Goal: Task Accomplishment & Management: Manage account settings

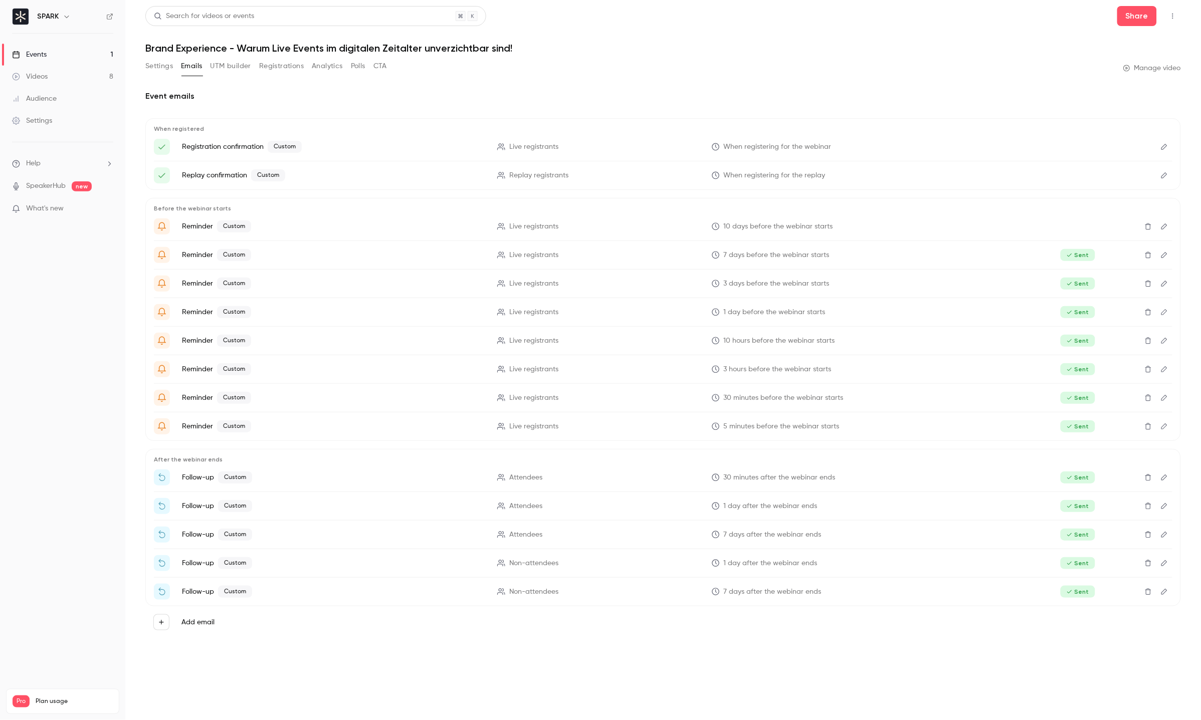
click at [69, 55] on link "Events 1" at bounding box center [62, 55] width 125 height 22
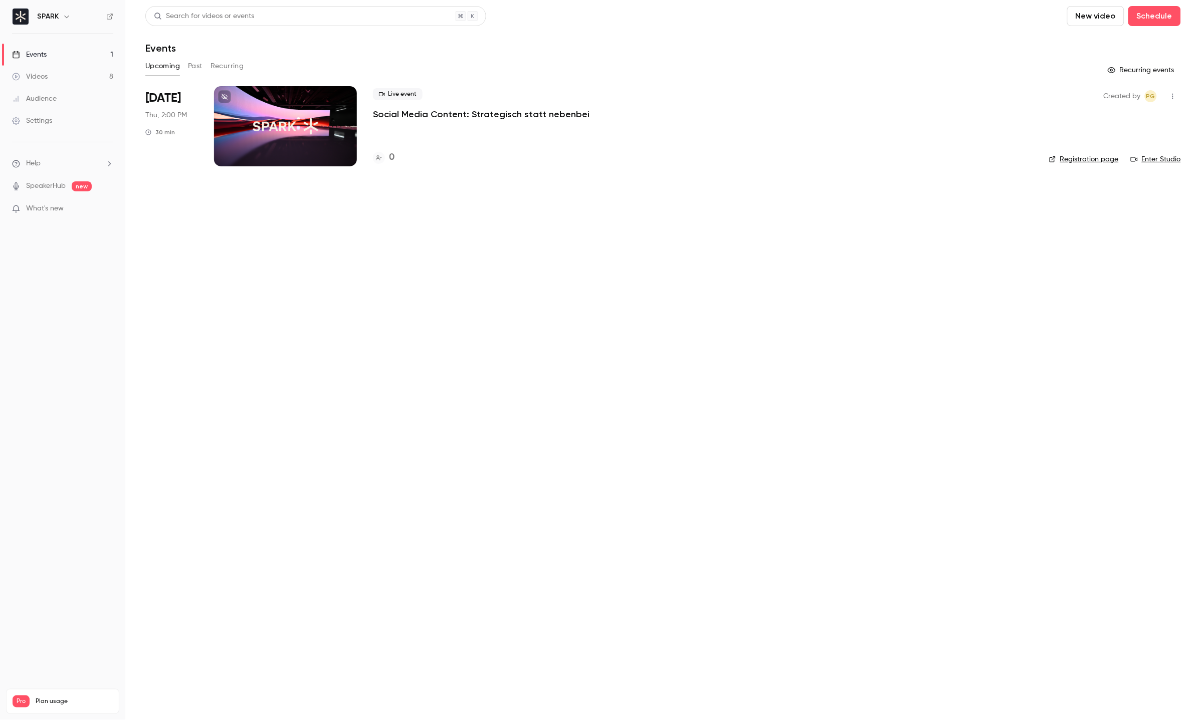
click at [270, 119] on div at bounding box center [285, 126] width 143 height 80
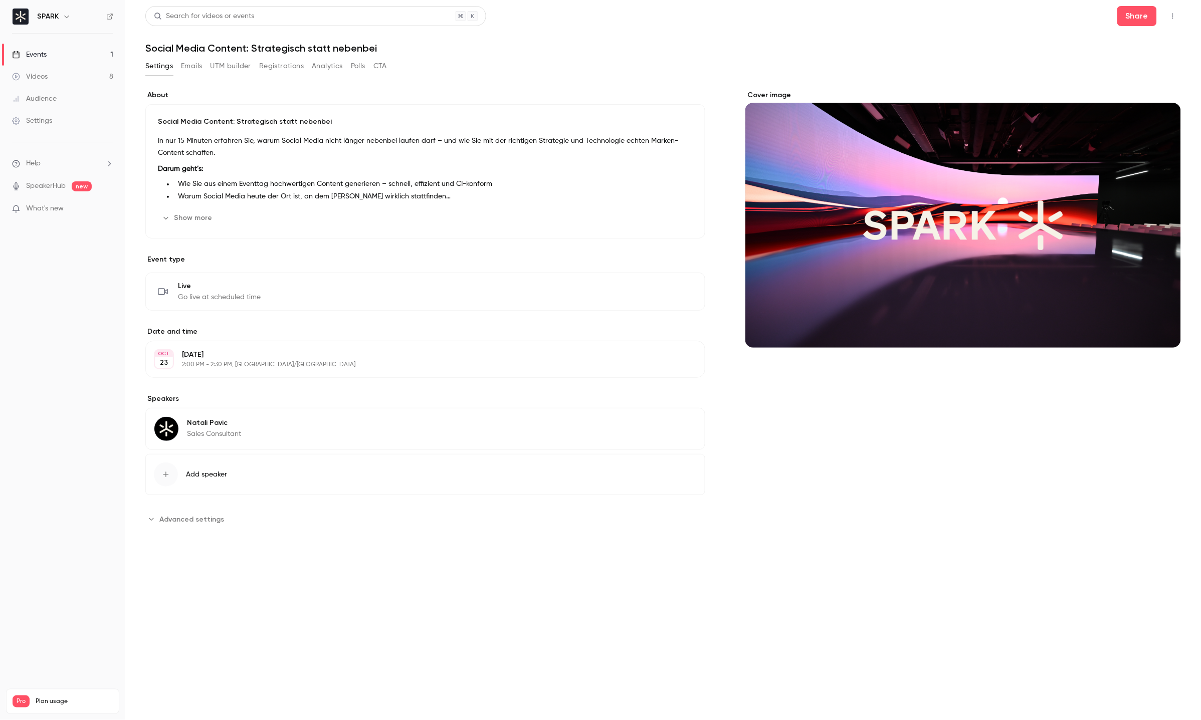
click at [224, 61] on button "UTM builder" at bounding box center [230, 66] width 41 height 16
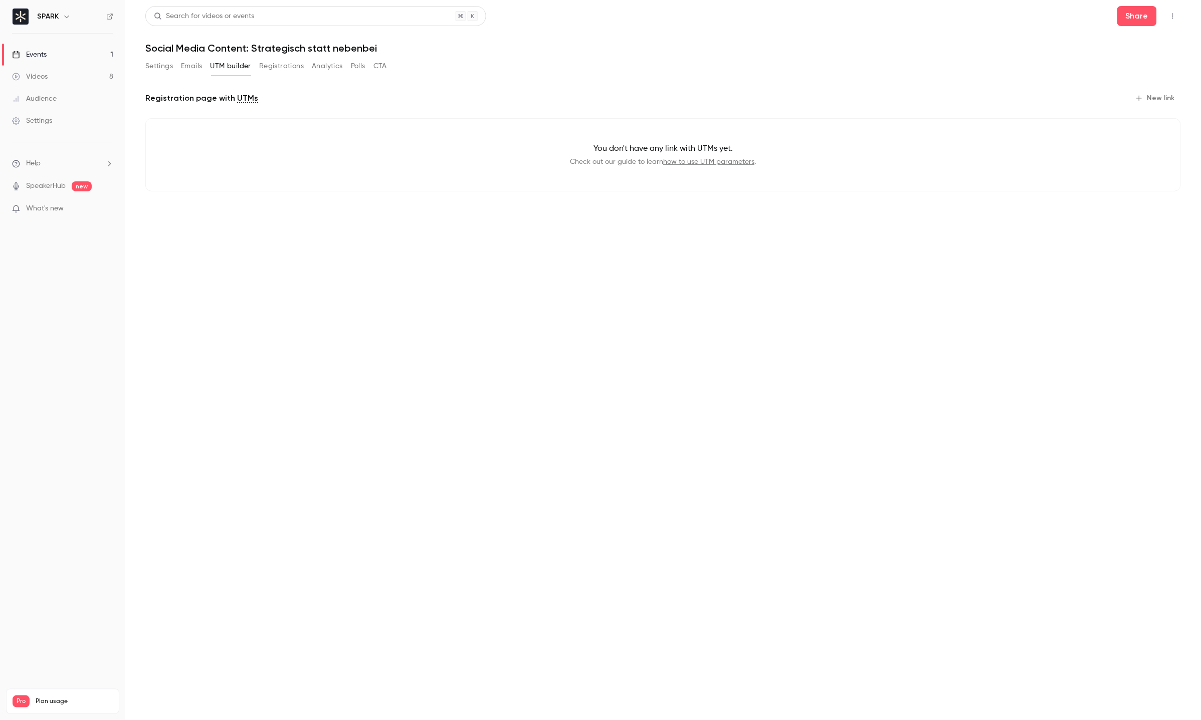
click at [193, 59] on button "Emails" at bounding box center [191, 66] width 21 height 16
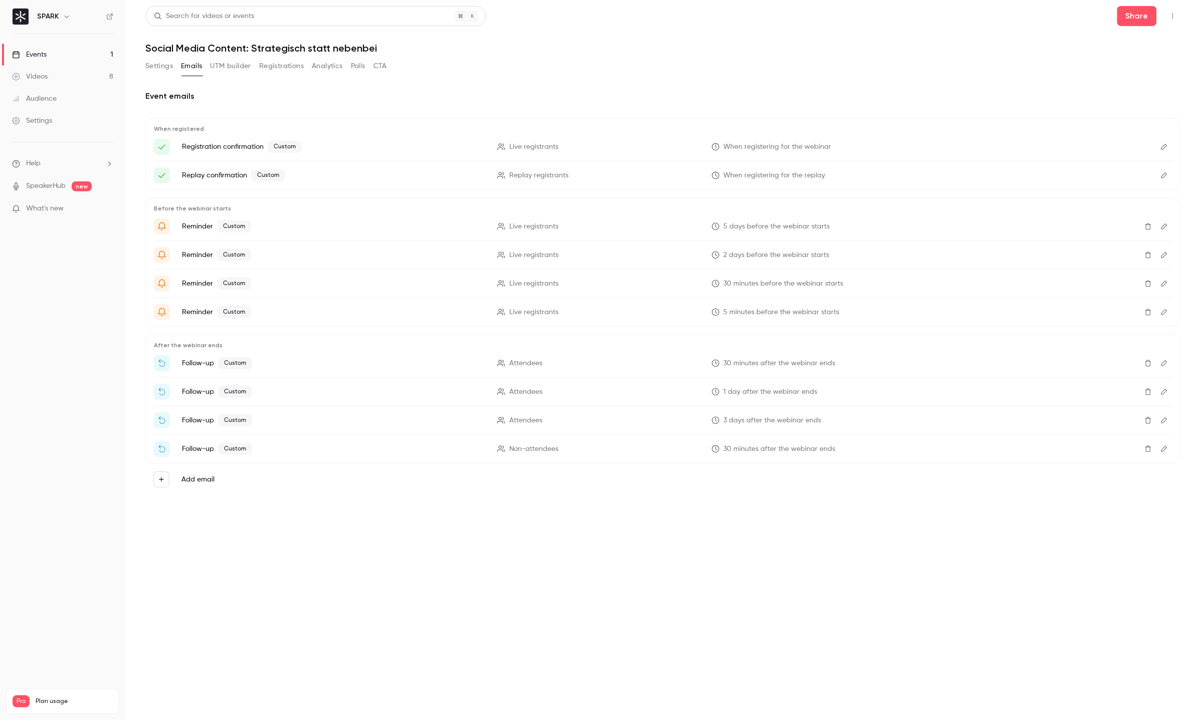
click at [1164, 447] on icon "Edit" at bounding box center [1164, 449] width 6 height 6
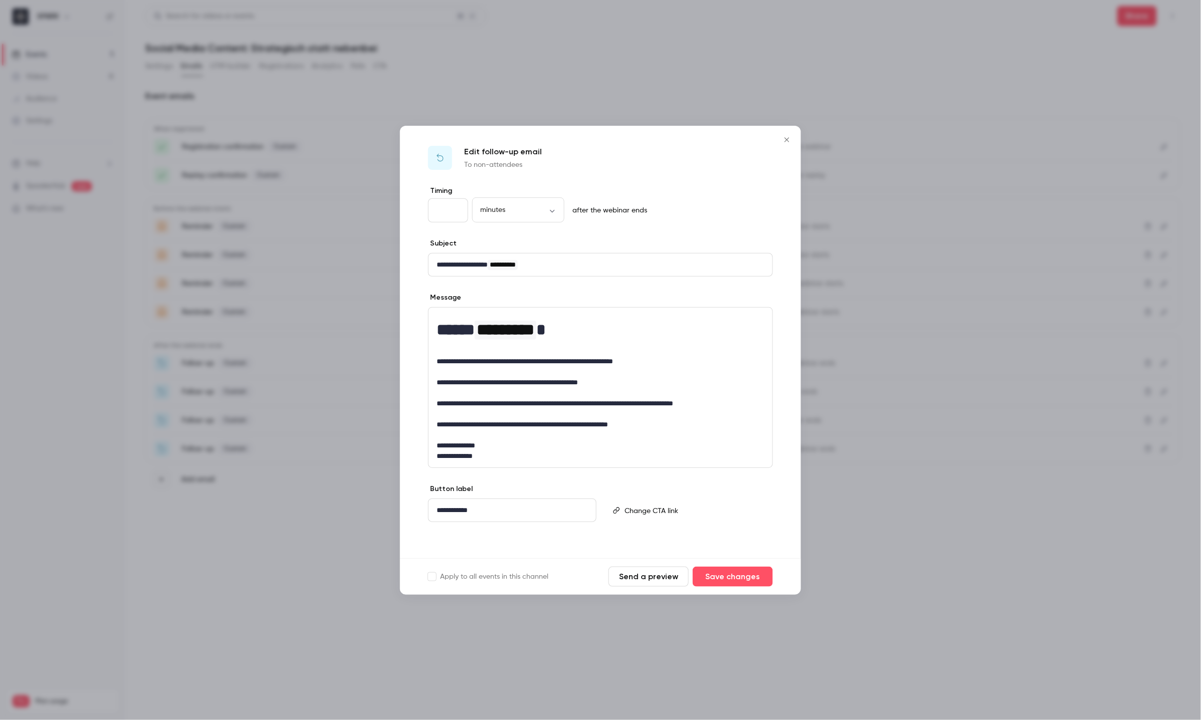
click at [749, 408] on p "**********" at bounding box center [600, 403] width 328 height 11
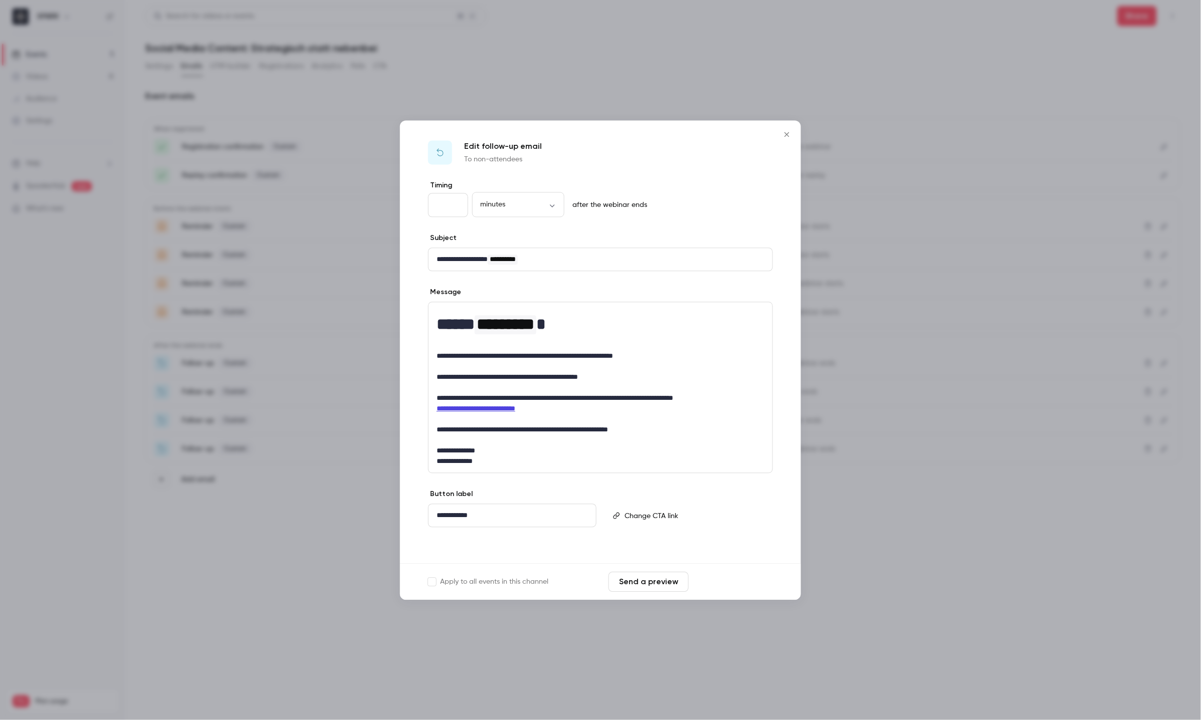
click at [739, 582] on button "Save changes" at bounding box center [732, 582] width 80 height 20
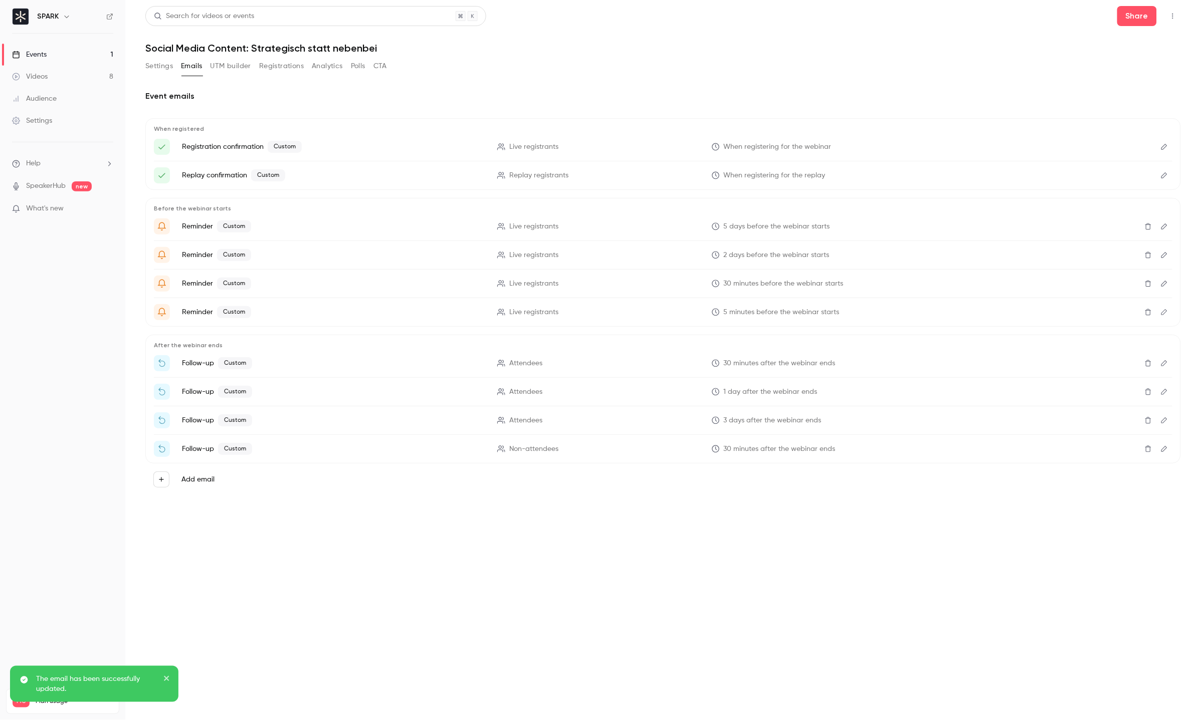
click at [1166, 418] on icon "Edit" at bounding box center [1164, 420] width 6 height 6
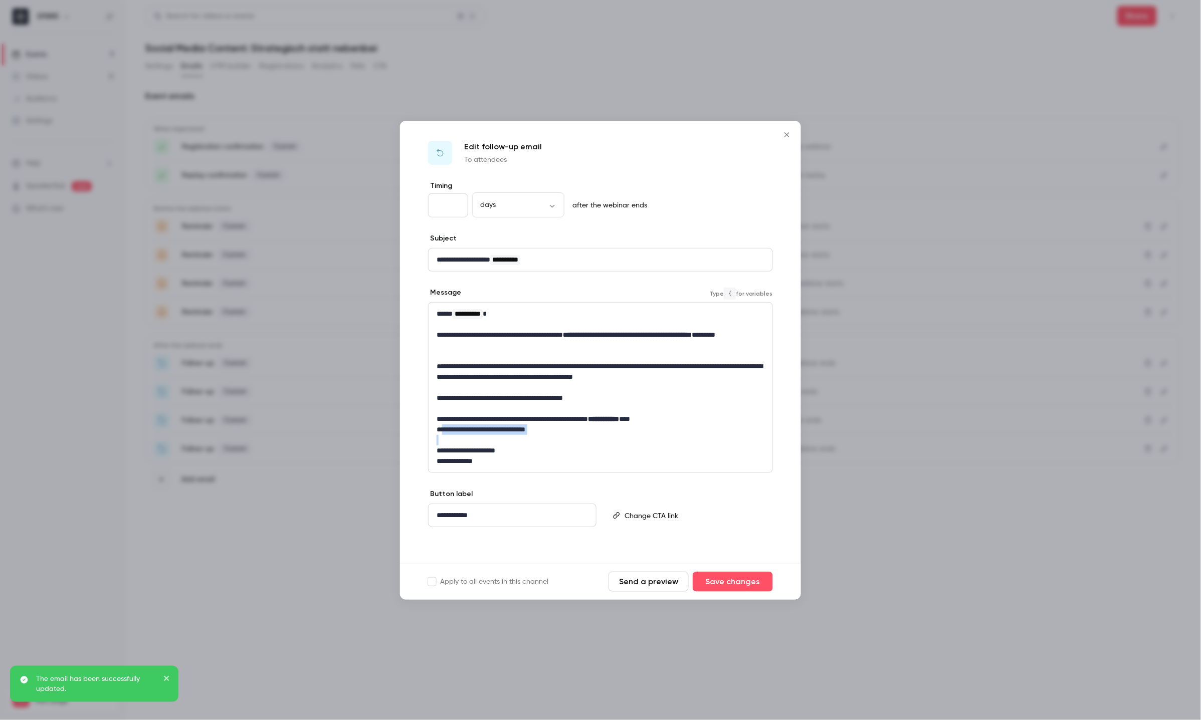
drag, startPoint x: 553, startPoint y: 430, endPoint x: 445, endPoint y: 425, distance: 108.4
click at [445, 425] on div "**********" at bounding box center [600, 388] width 344 height 170
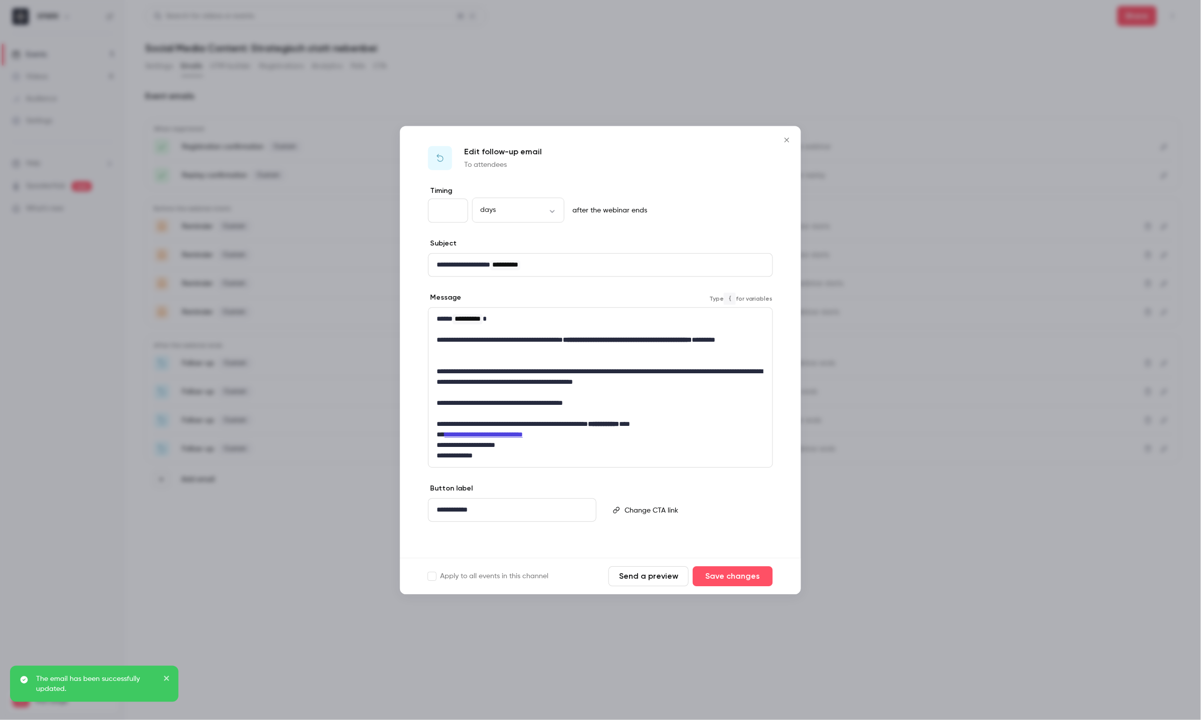
click at [445, 434] on p "**********" at bounding box center [600, 434] width 328 height 11
click at [731, 569] on button "Save changes" at bounding box center [732, 576] width 80 height 20
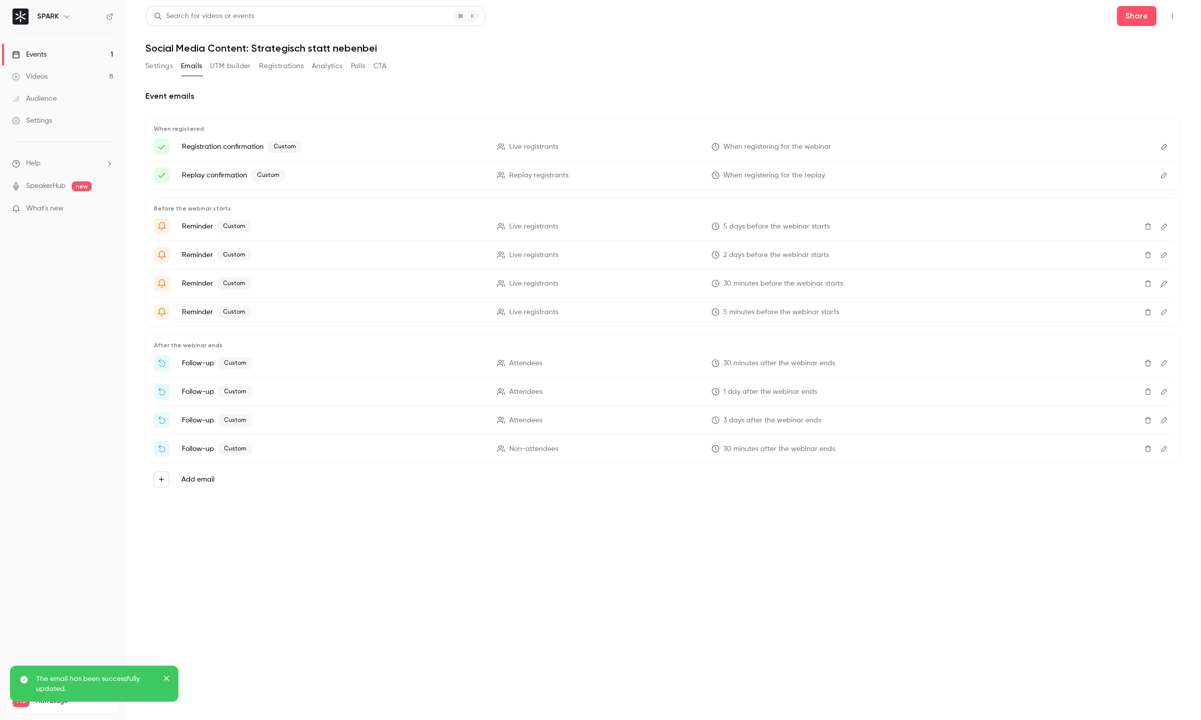
click at [1163, 397] on button "Edit" at bounding box center [1164, 392] width 16 height 16
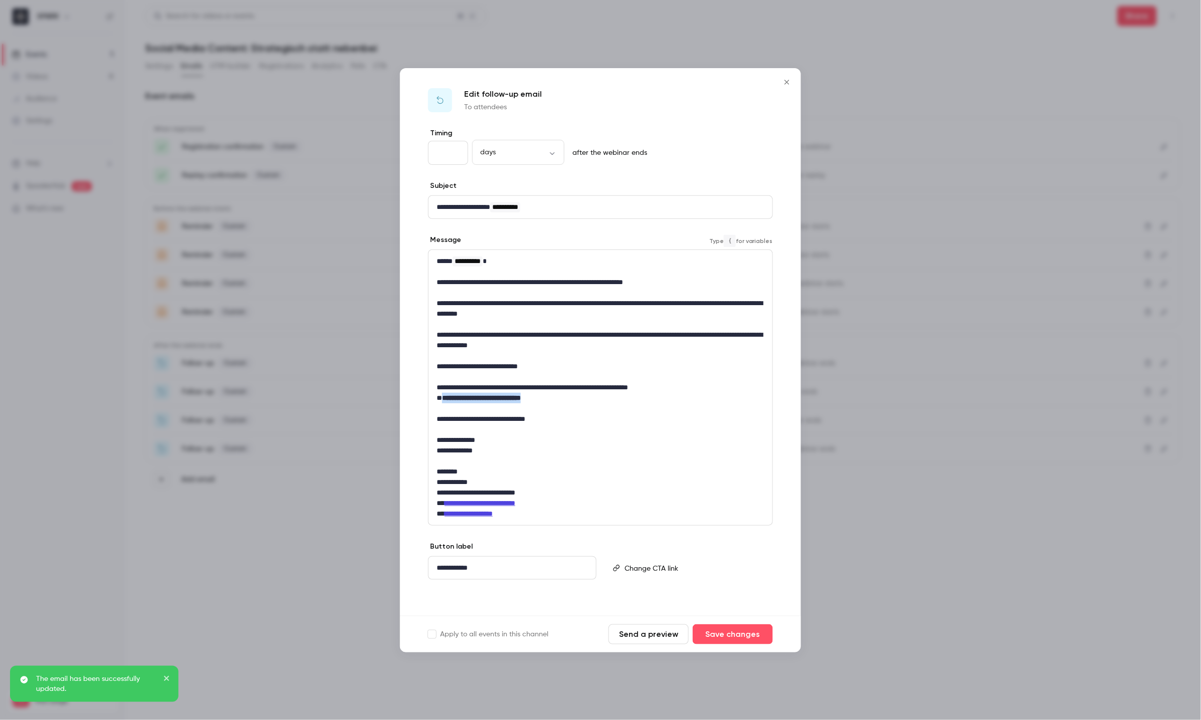
drag, startPoint x: 555, startPoint y: 400, endPoint x: 444, endPoint y: 397, distance: 110.8
click at [444, 397] on p "**********" at bounding box center [600, 398] width 328 height 11
paste div "editor"
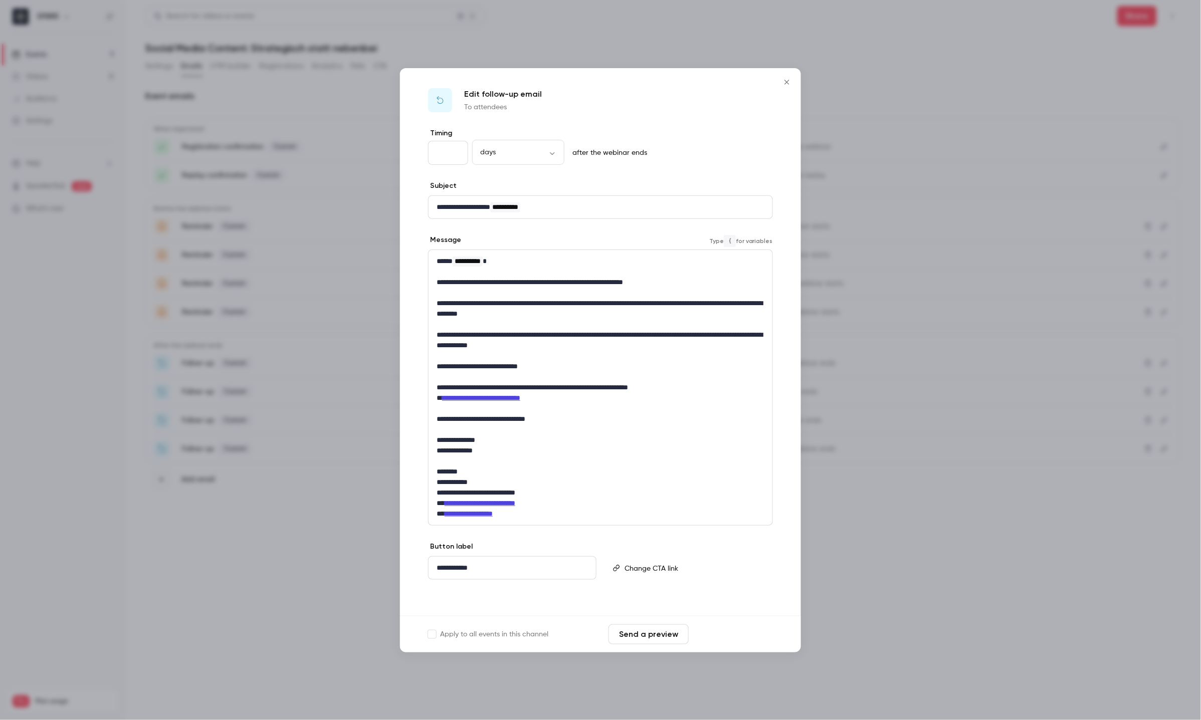
click at [756, 632] on button "Save changes" at bounding box center [732, 634] width 80 height 20
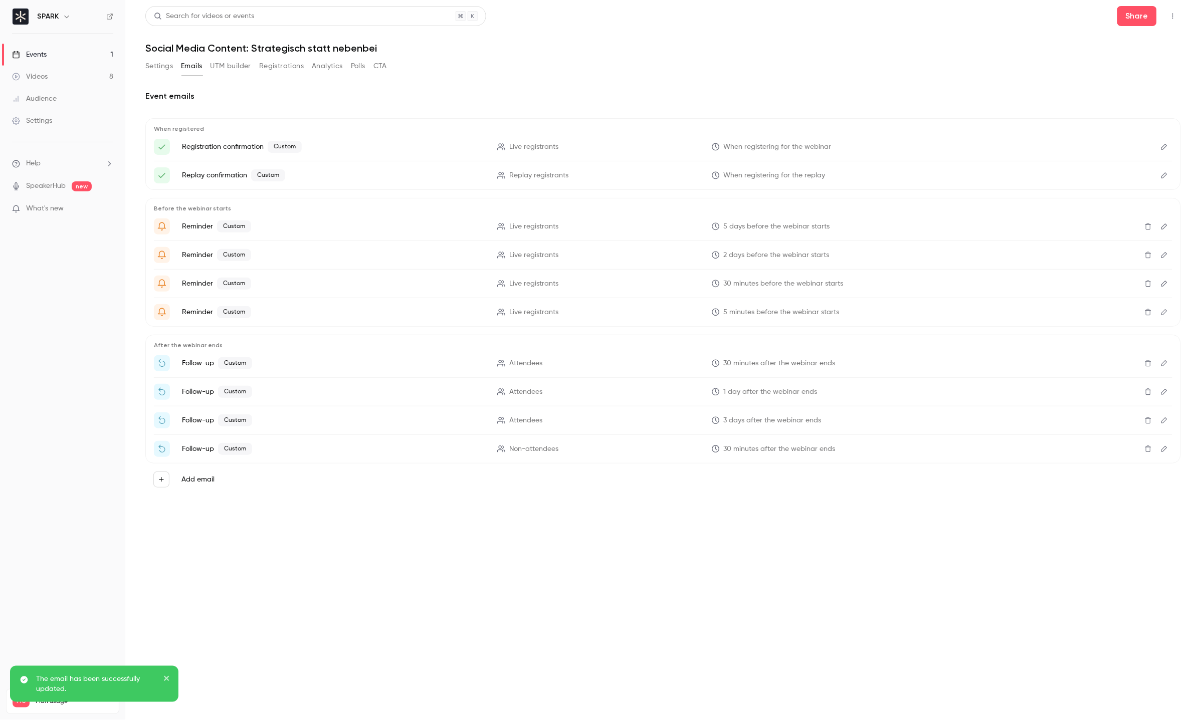
click at [1162, 358] on button "Edit" at bounding box center [1164, 363] width 16 height 16
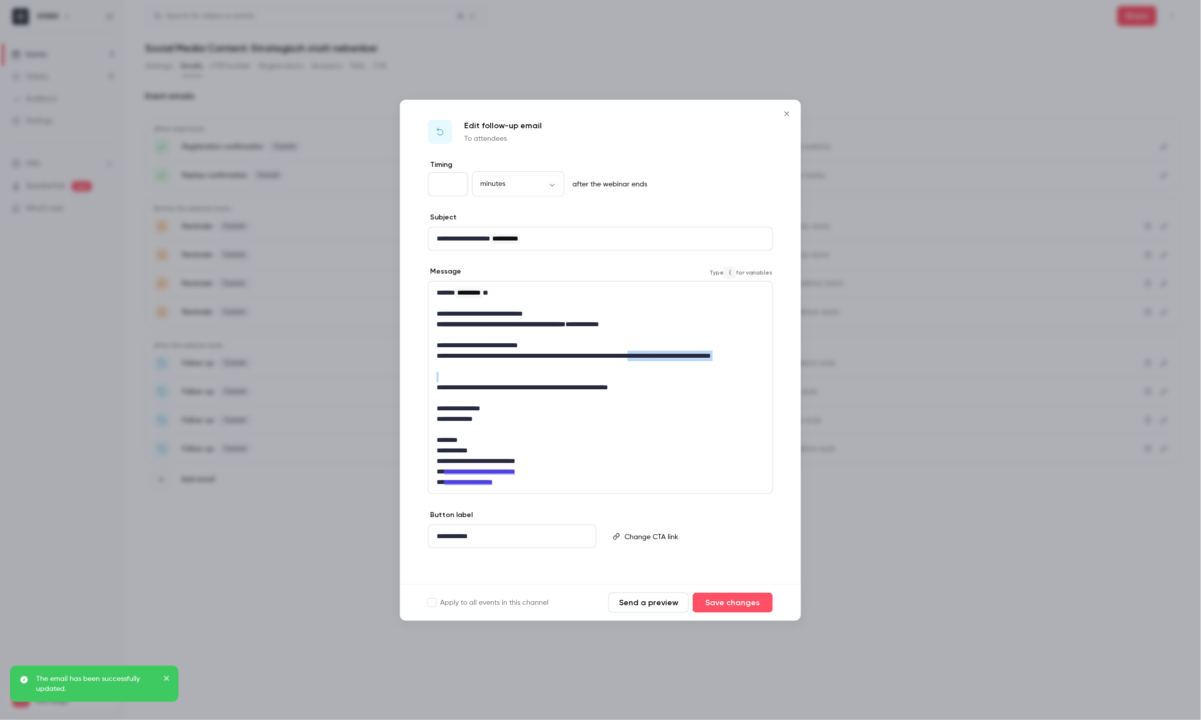
drag, startPoint x: 685, startPoint y: 373, endPoint x: 683, endPoint y: 355, distance: 18.2
click at [683, 355] on div "**********" at bounding box center [600, 388] width 344 height 212
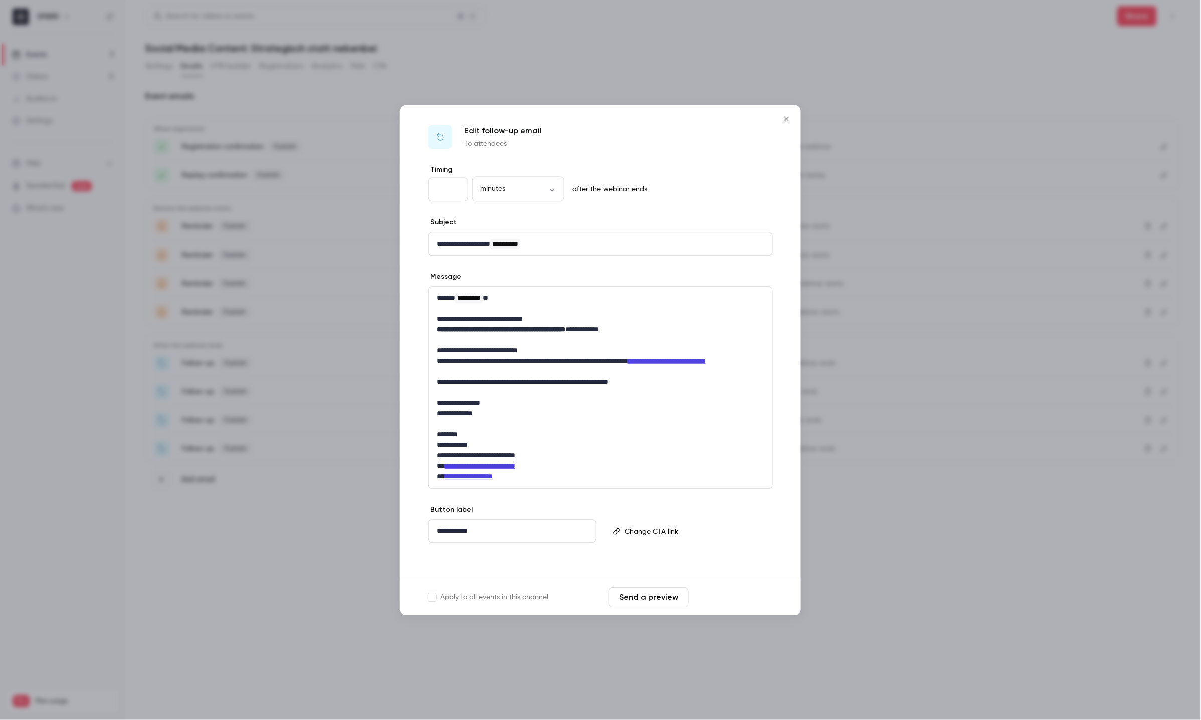
click at [726, 593] on button "Save changes" at bounding box center [732, 597] width 80 height 20
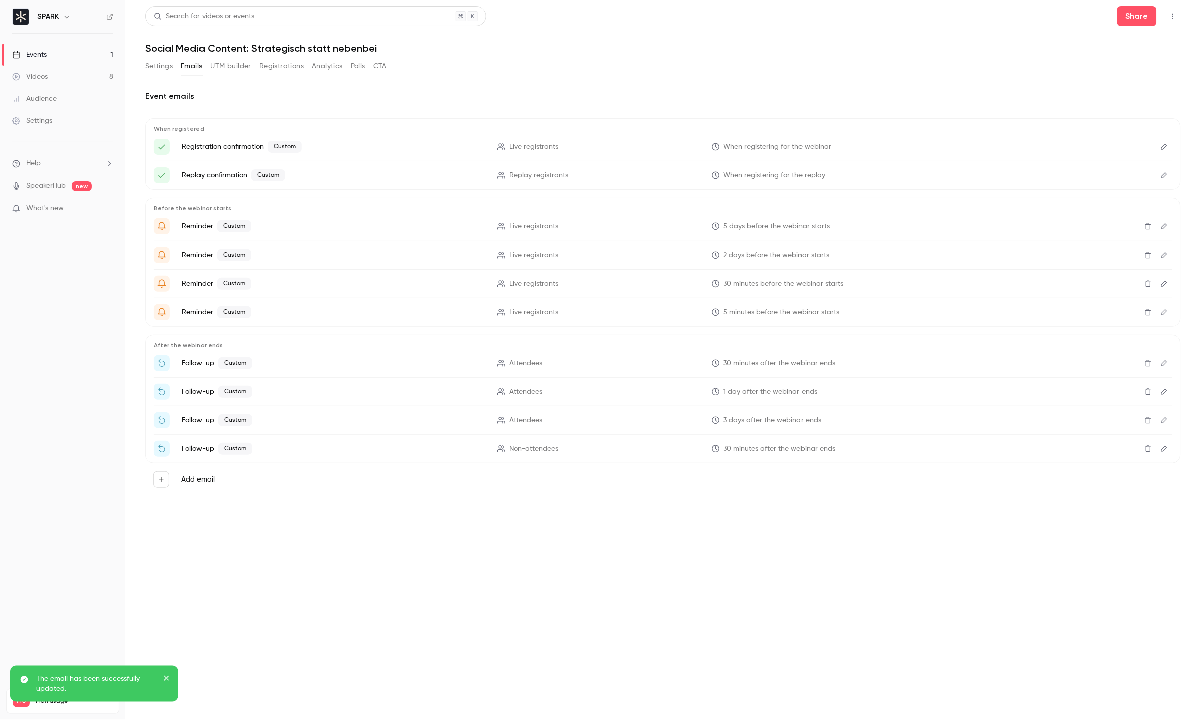
click at [1170, 281] on button "Edit" at bounding box center [1164, 284] width 16 height 16
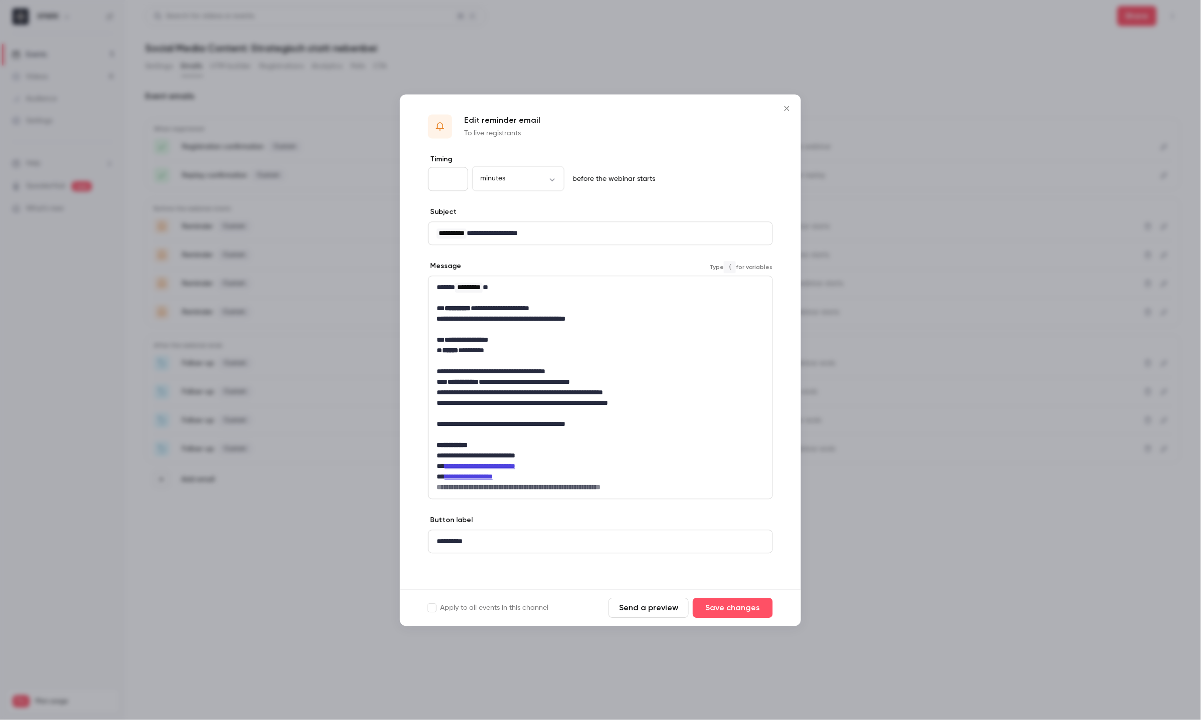
click at [541, 475] on p "**********" at bounding box center [600, 477] width 328 height 11
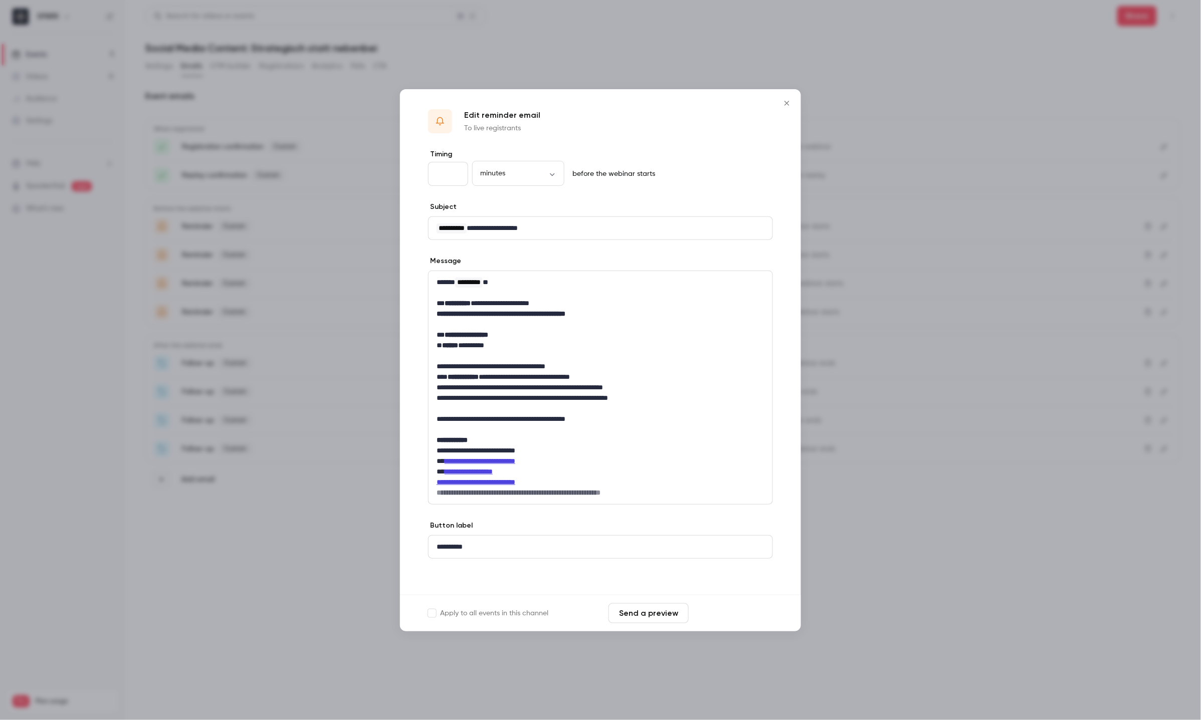
click at [731, 619] on button "Save changes" at bounding box center [732, 613] width 80 height 20
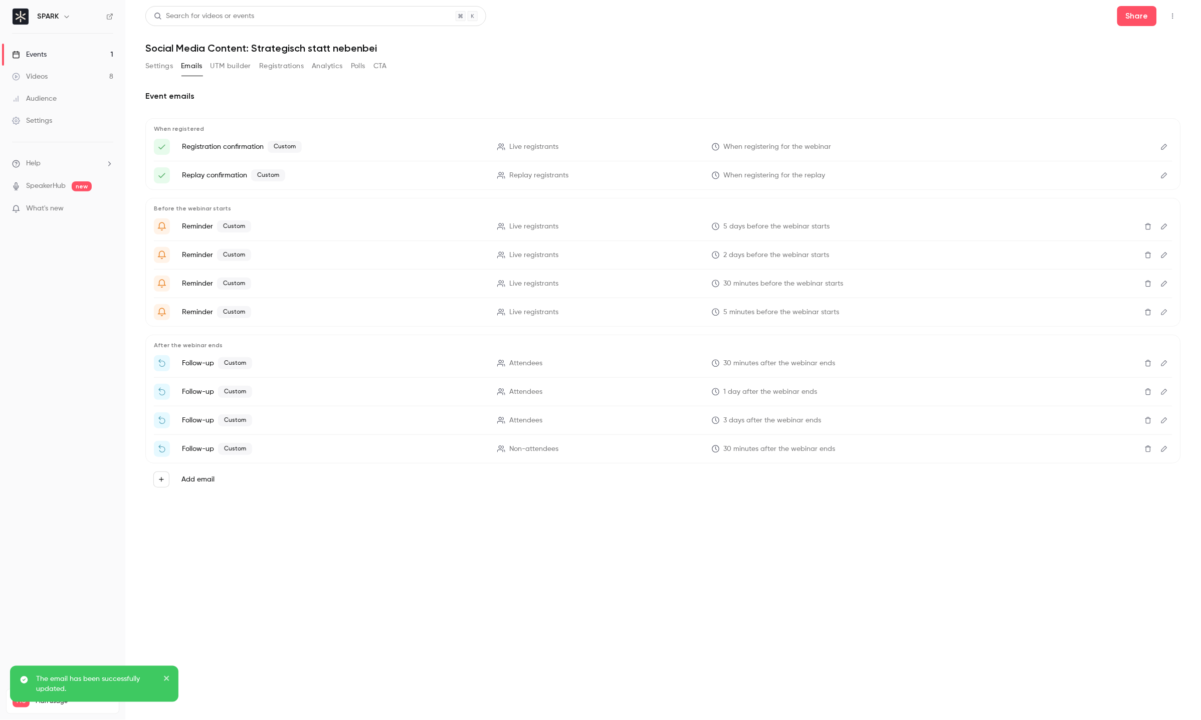
click at [1163, 284] on icon "Edit" at bounding box center [1164, 283] width 8 height 7
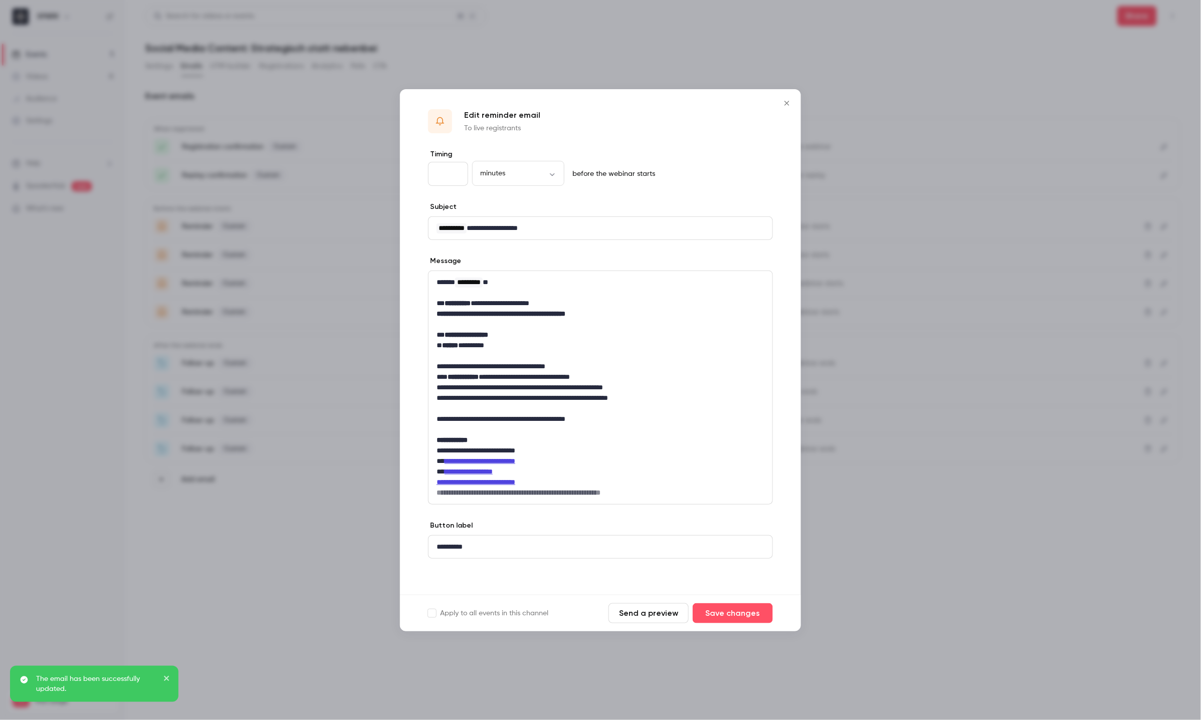
click at [785, 104] on icon "Close" at bounding box center [787, 103] width 12 height 8
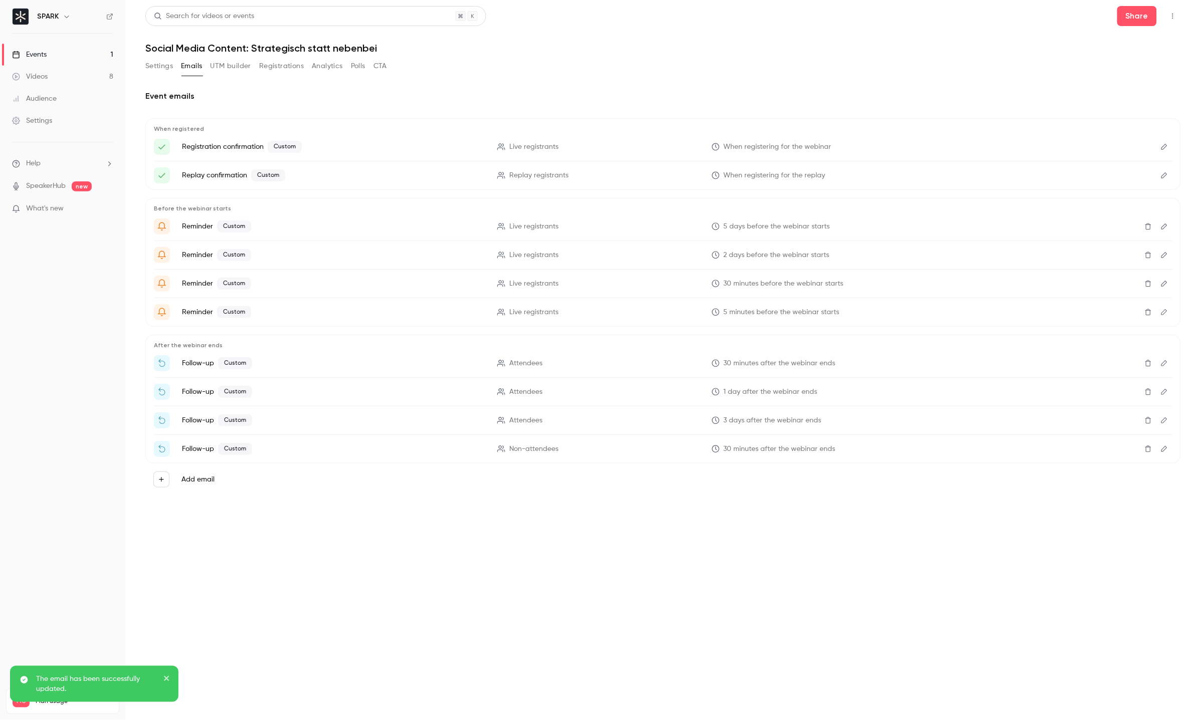
click at [1161, 261] on button "Edit" at bounding box center [1164, 255] width 16 height 16
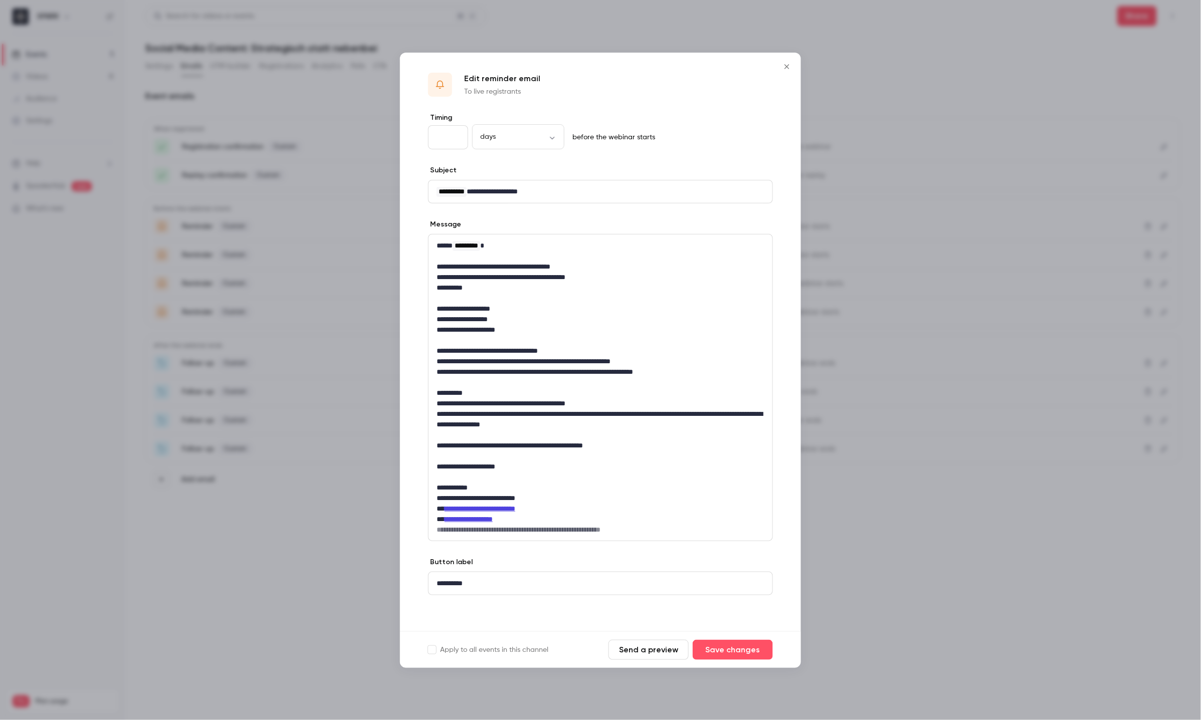
click at [786, 67] on icon "Close" at bounding box center [786, 66] width 5 height 5
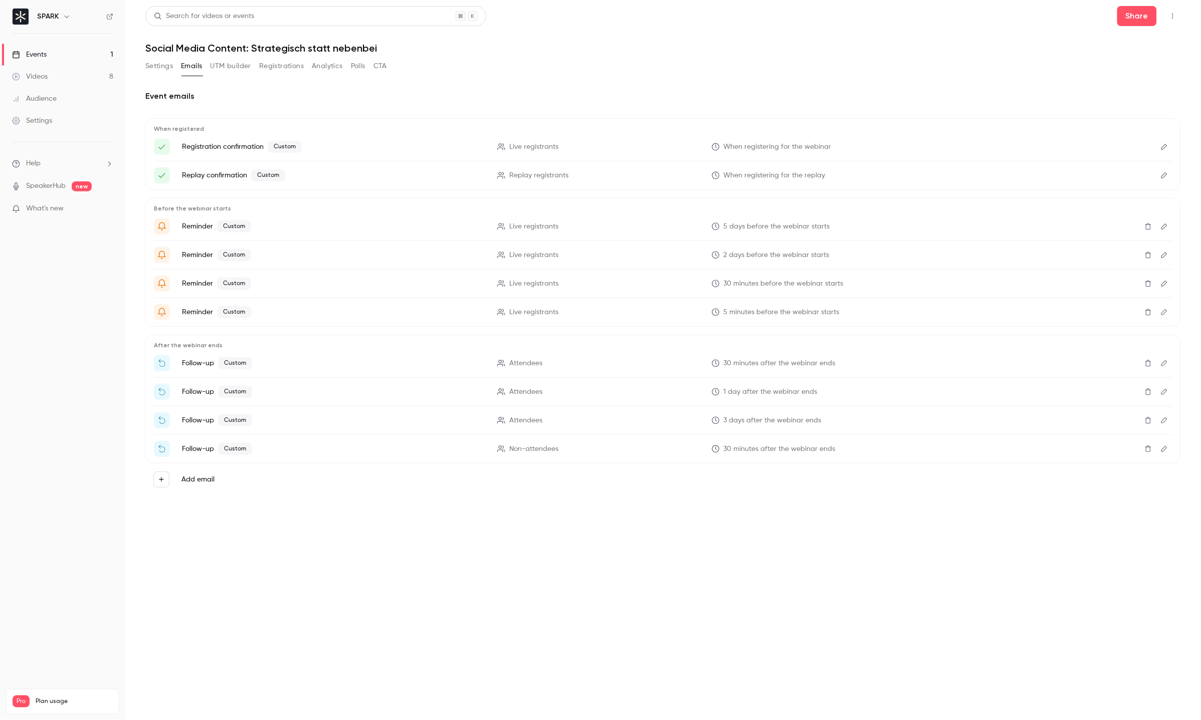
click at [1155, 289] on button "Delete" at bounding box center [1148, 284] width 16 height 16
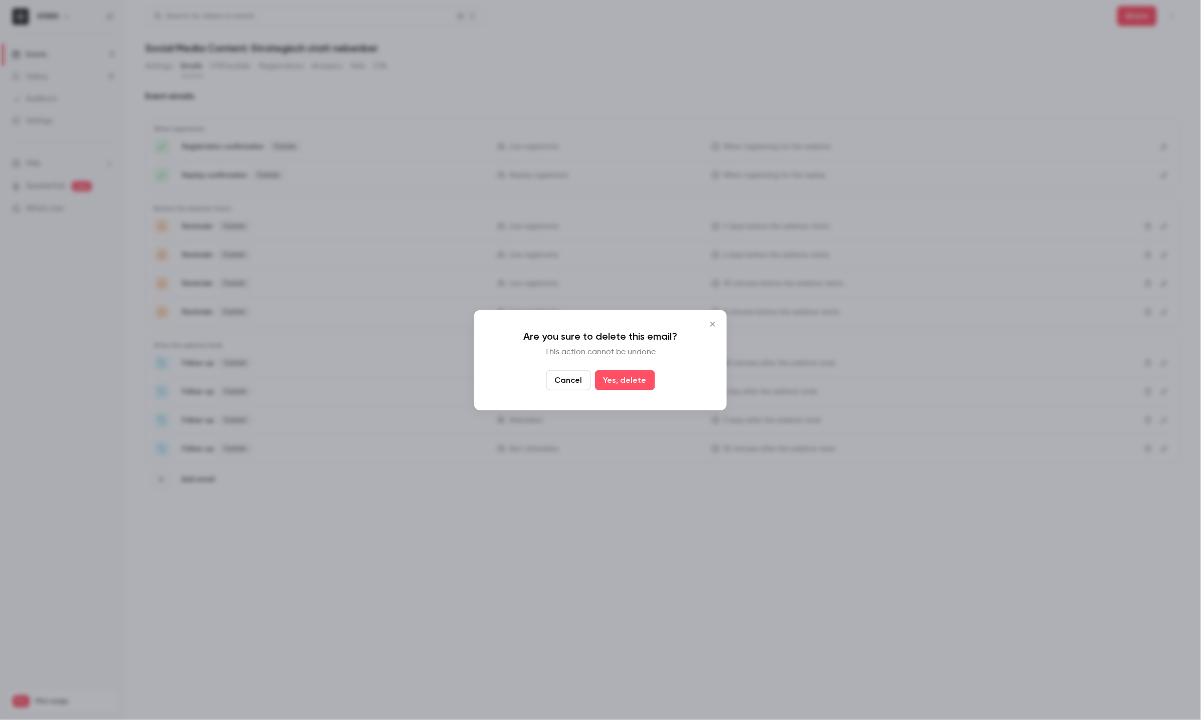
click at [722, 324] on button "Close" at bounding box center [712, 324] width 20 height 20
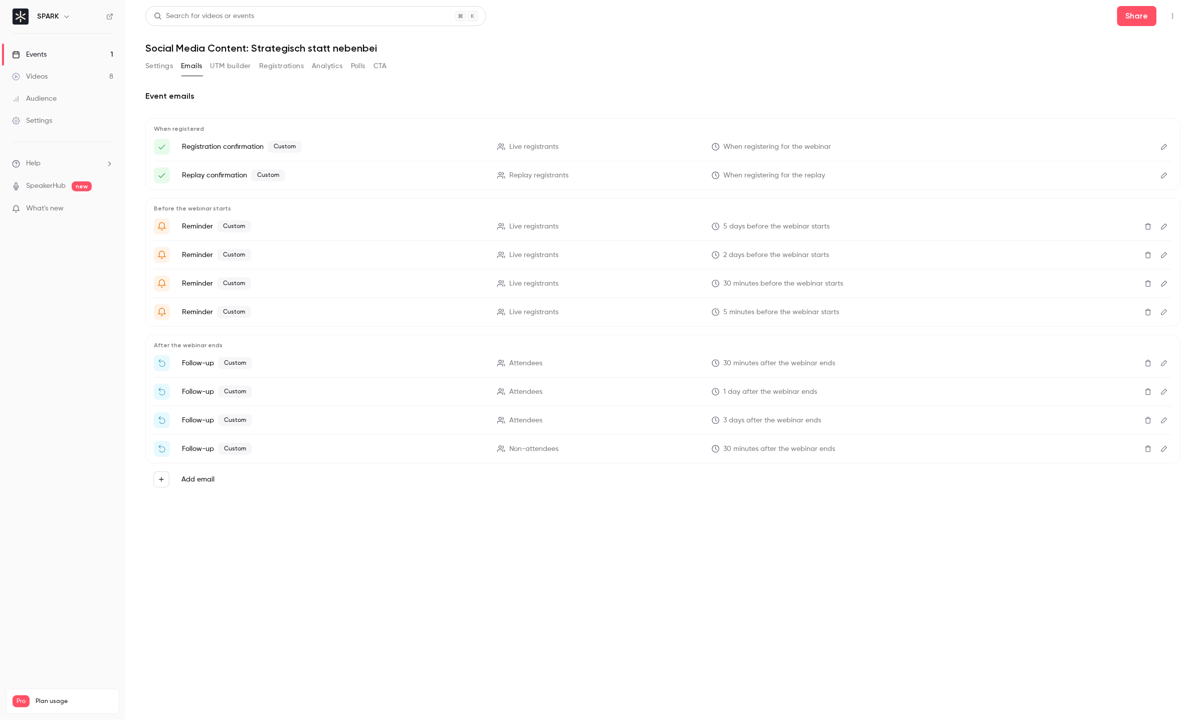
click at [1167, 283] on icon "Edit" at bounding box center [1164, 283] width 8 height 7
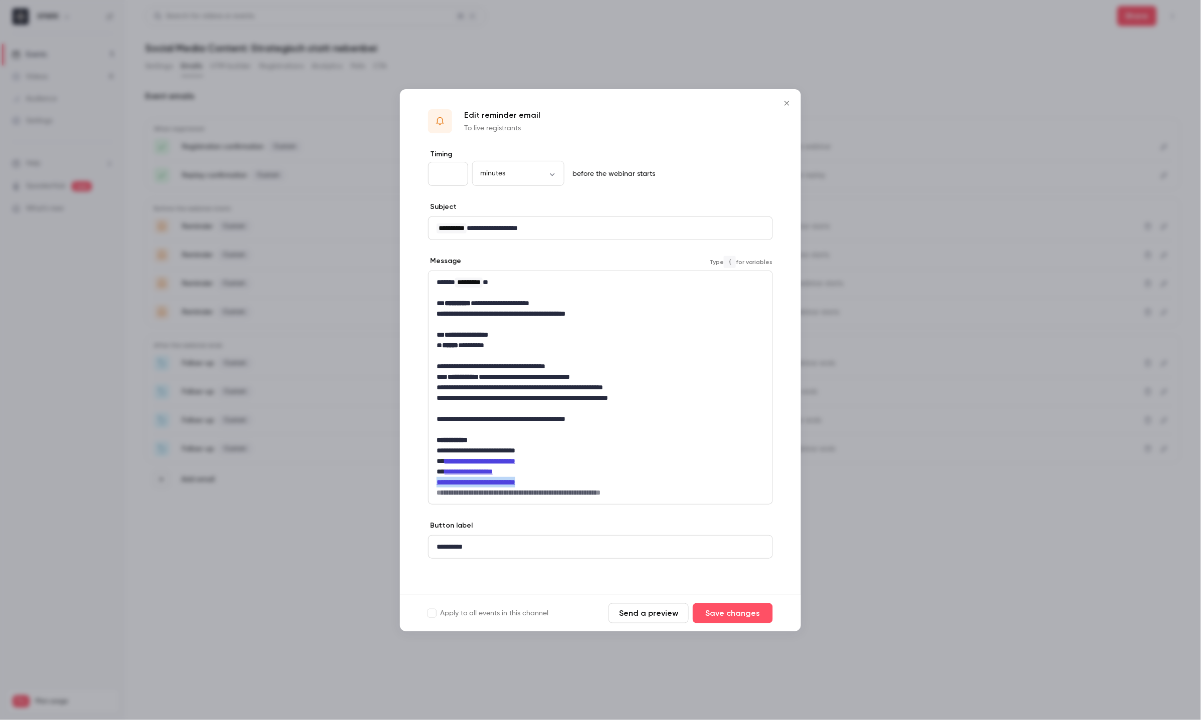
drag, startPoint x: 550, startPoint y: 481, endPoint x: 430, endPoint y: 485, distance: 119.3
click at [430, 485] on div "**********" at bounding box center [600, 387] width 344 height 233
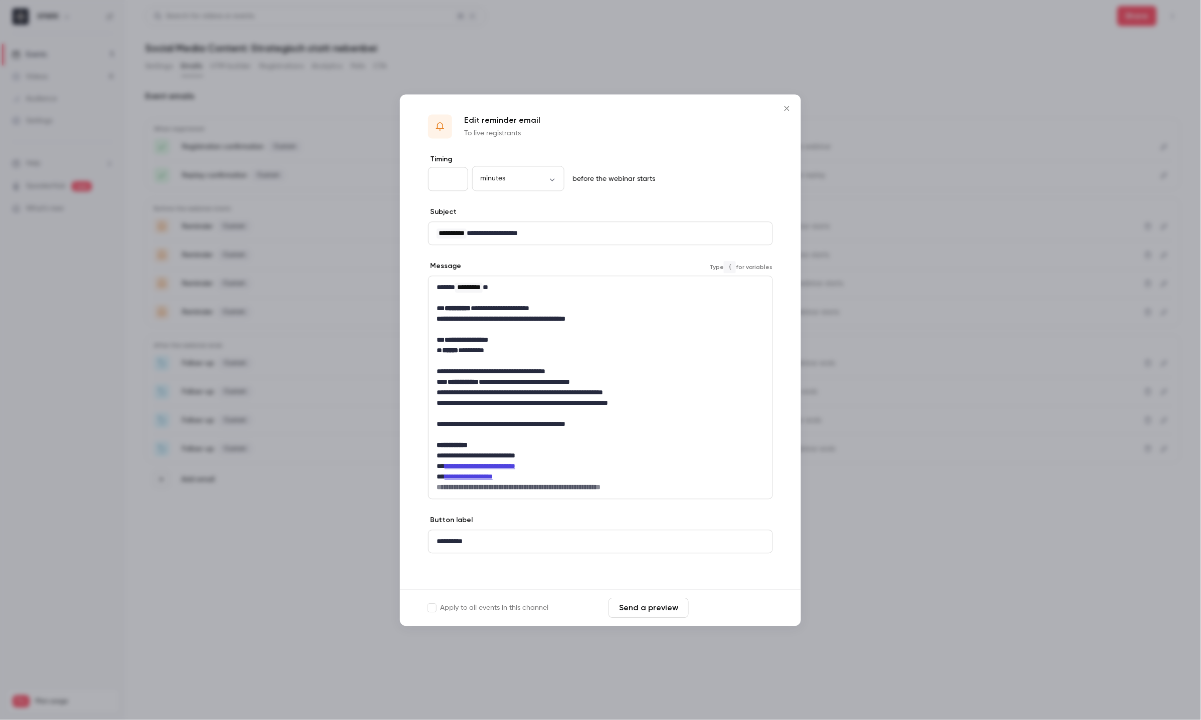
click at [750, 611] on button "Save changes" at bounding box center [732, 608] width 80 height 20
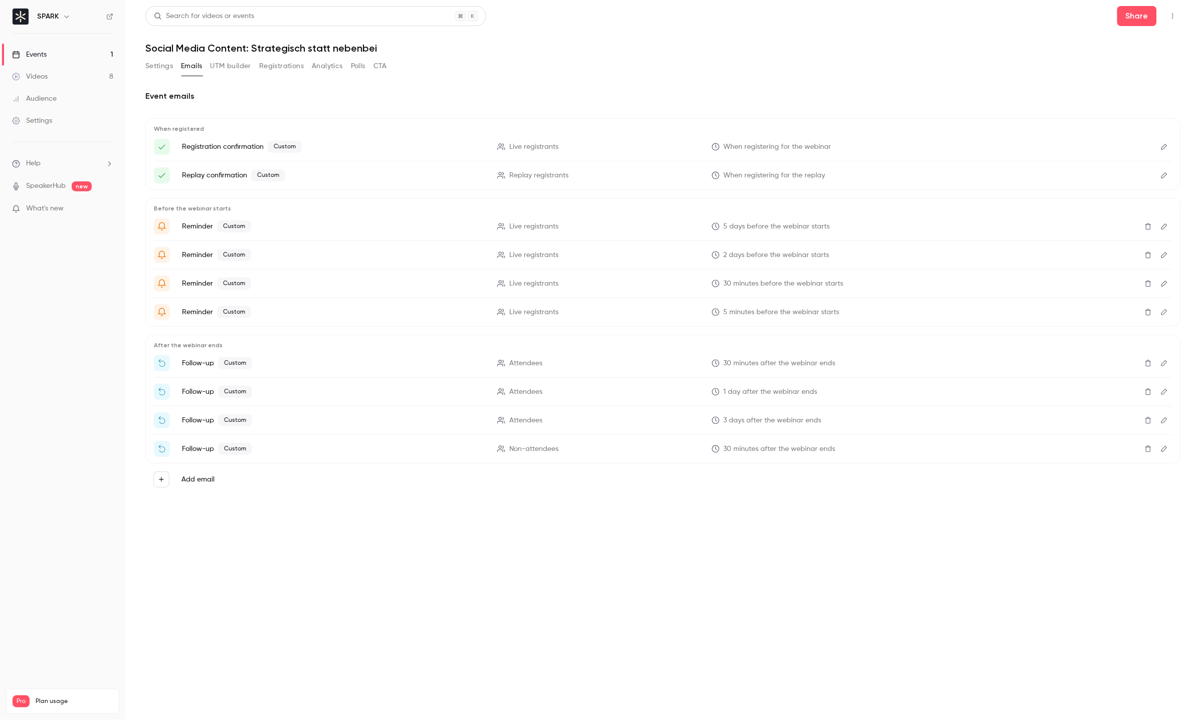
click at [43, 202] on ul "Help SpeakerHub new What's new" at bounding box center [62, 187] width 125 height 90
click at [46, 209] on span "What's new" at bounding box center [45, 208] width 38 height 11
click at [731, 9] on div at bounding box center [600, 360] width 1201 height 720
